Goal: Task Accomplishment & Management: Complete application form

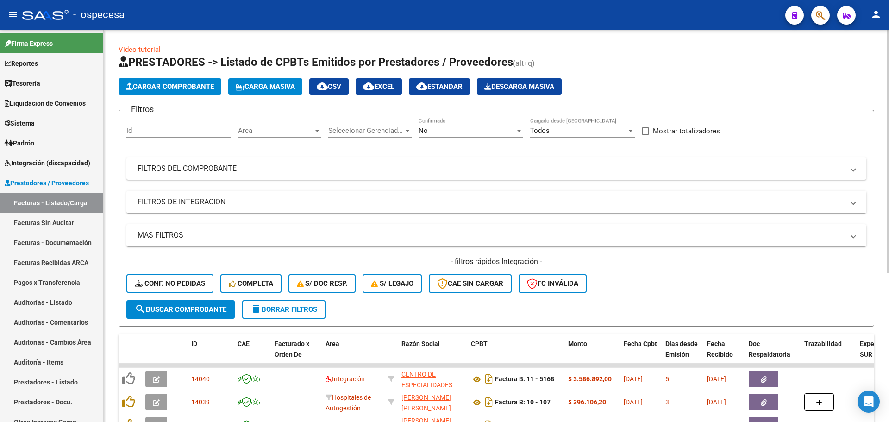
click at [273, 90] on span "Carga Masiva" at bounding box center [265, 86] width 59 height 8
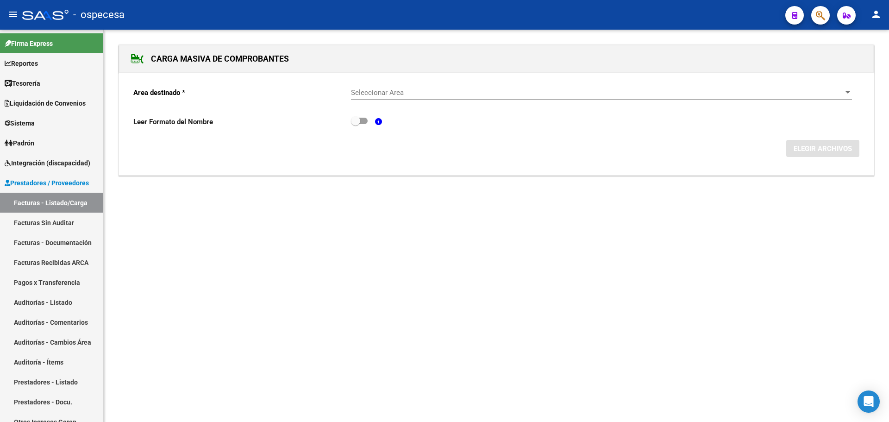
click at [830, 98] on div "Seleccionar Area Seleccionar Area" at bounding box center [601, 90] width 501 height 20
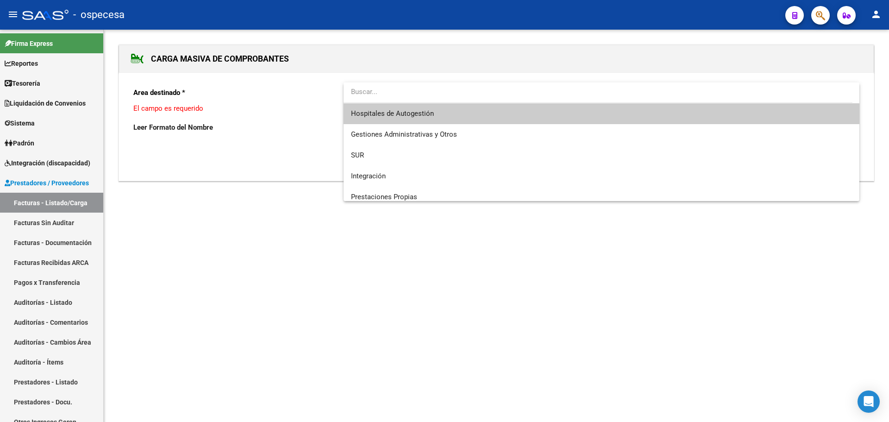
click at [493, 112] on span "Hospitales de Autogestión" at bounding box center [601, 113] width 501 height 21
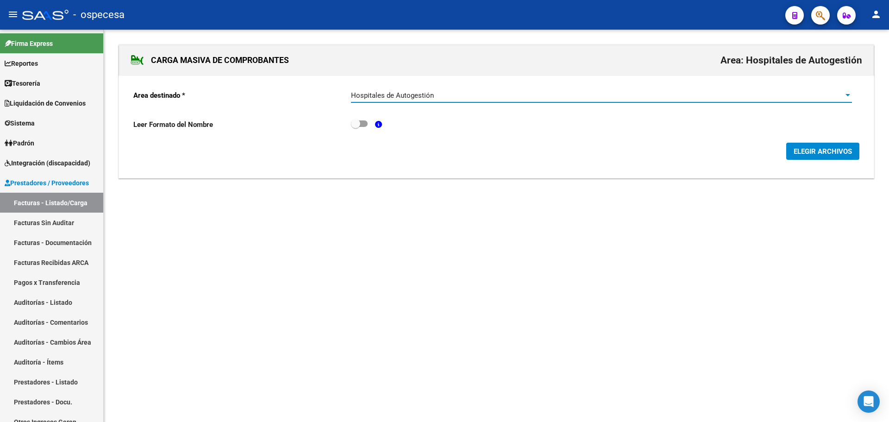
click at [797, 149] on span "ELEGIR ARCHIVOS" at bounding box center [822, 151] width 58 height 8
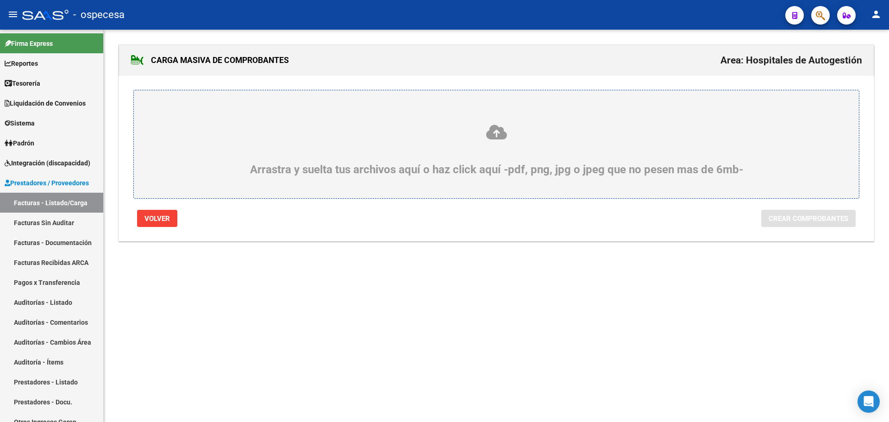
click at [365, 145] on div "Arrastra y suelta tus archivos aquí o haz click aquí -pdf, png, jpg o jpeg que …" at bounding box center [496, 150] width 680 height 52
click at [0, 0] on input "Arrastra y suelta tus archivos aquí o haz click aquí -pdf, png, jpg o jpeg que …" at bounding box center [0, 0] width 0 height 0
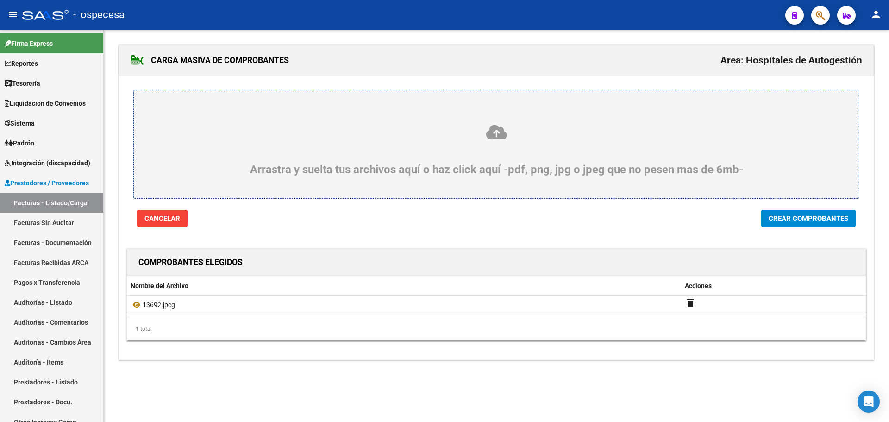
click at [850, 230] on div at bounding box center [496, 234] width 754 height 14
click at [843, 223] on button "Crear Comprobantes" at bounding box center [808, 218] width 94 height 17
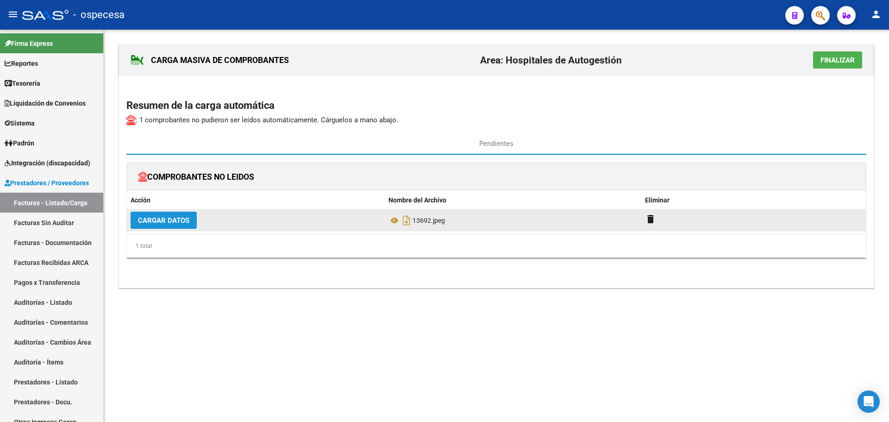
click at [163, 217] on span "Cargar Datos" at bounding box center [163, 220] width 51 height 8
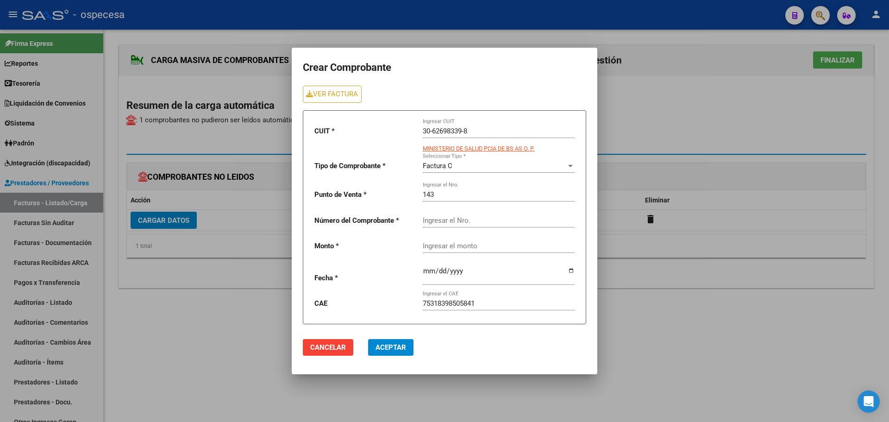
click at [459, 220] on input "Ingresar el Nro." at bounding box center [499, 220] width 152 height 8
type input "13692"
click at [463, 242] on input "Ingresar el monto" at bounding box center [499, 246] width 152 height 8
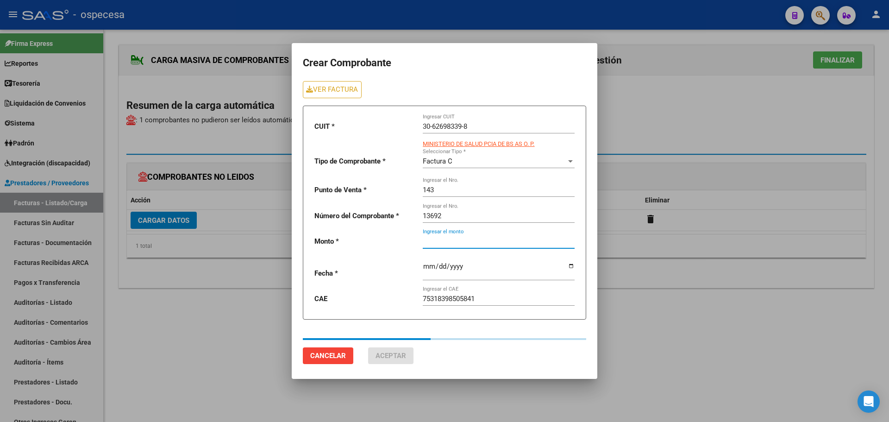
type input "60653"
type input "[DATE]"
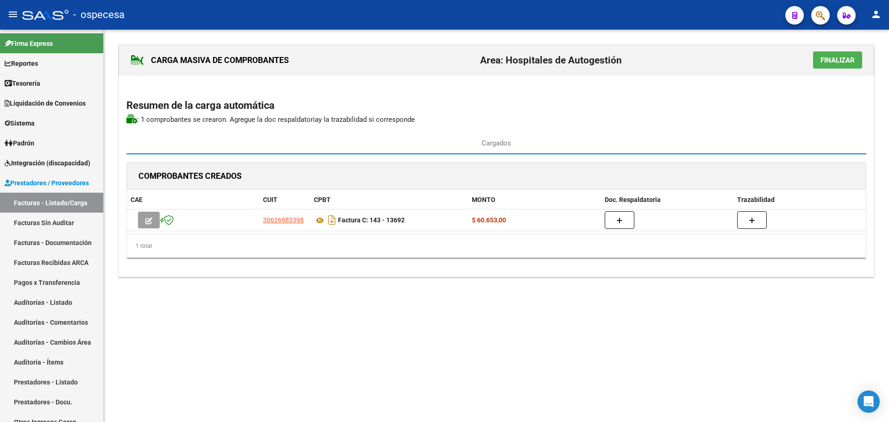
click at [836, 60] on span "Finalizar" at bounding box center [837, 60] width 34 height 8
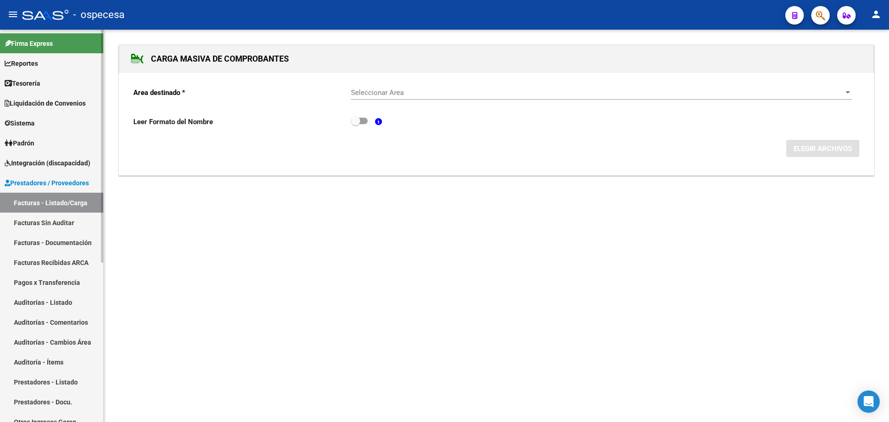
click at [52, 199] on link "Facturas - Listado/Carga" at bounding box center [51, 203] width 103 height 20
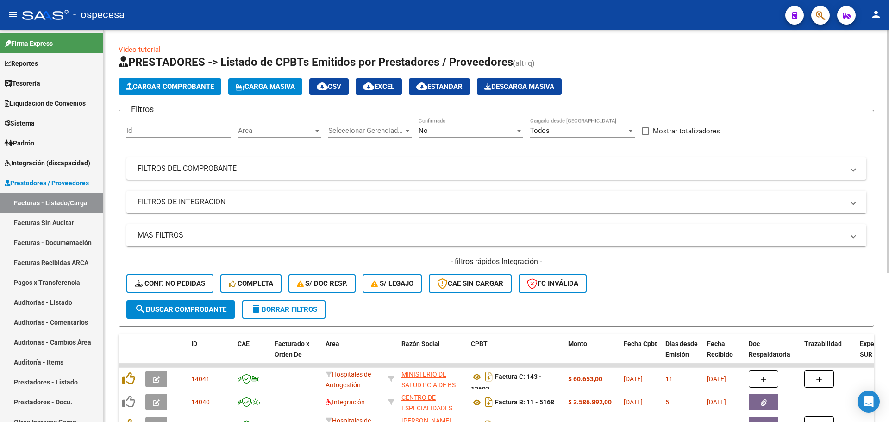
click at [159, 134] on input "Id" at bounding box center [178, 130] width 105 height 8
click at [224, 183] on div "Filtros Id Area Area Seleccionar Gerenciador Seleccionar Gerenciador No Confirm…" at bounding box center [496, 209] width 740 height 182
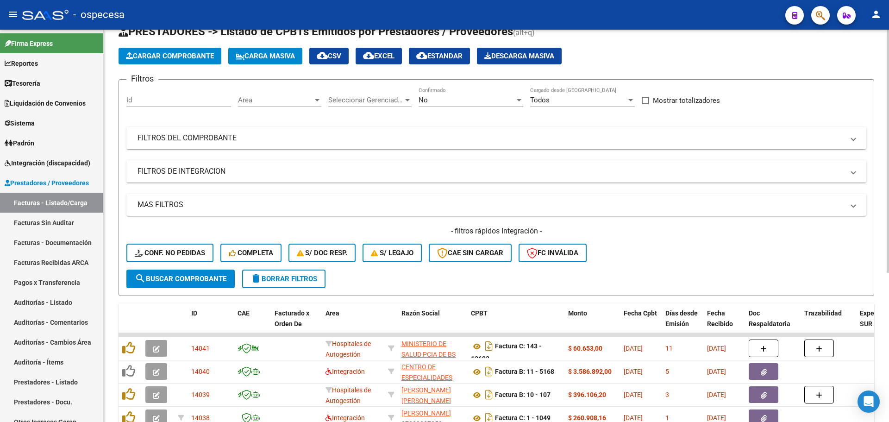
scroll to position [46, 0]
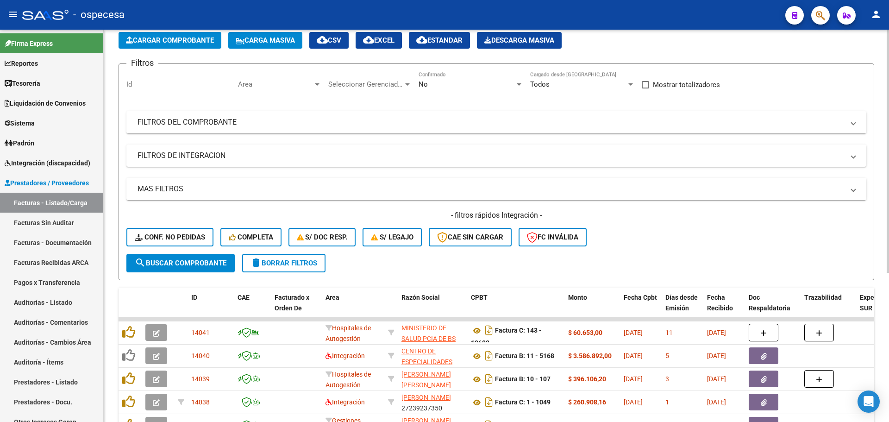
click at [177, 86] on input "Id" at bounding box center [178, 84] width 105 height 8
type input "22445"
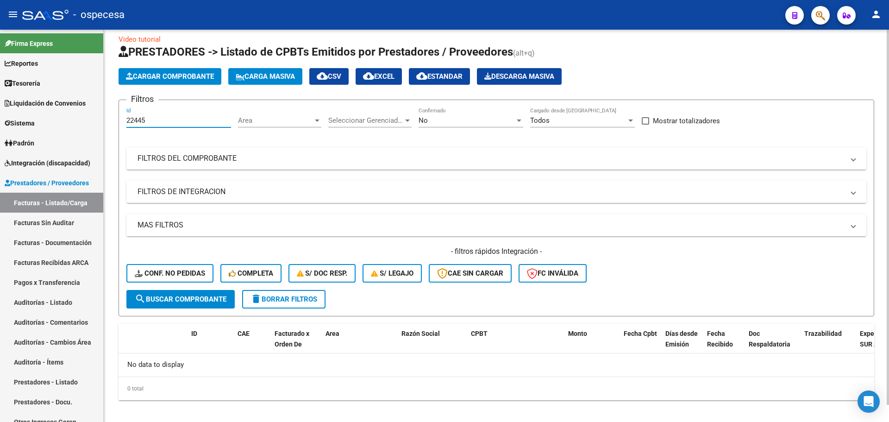
scroll to position [18, 0]
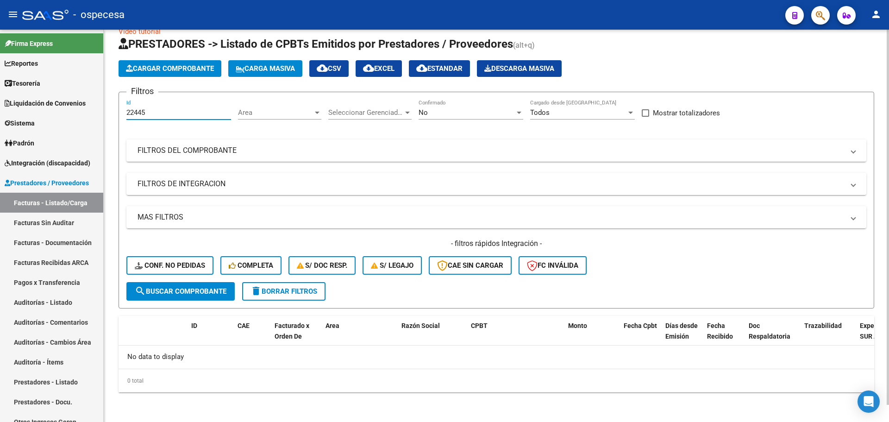
drag, startPoint x: 152, startPoint y: 110, endPoint x: 116, endPoint y: 112, distance: 36.1
click at [116, 112] on div "Video tutorial PRESTADORES -> Listado de CPBTs Emitidos por Prestadores / Prove…" at bounding box center [496, 217] width 785 height 410
